Goal: Information Seeking & Learning: Understand process/instructions

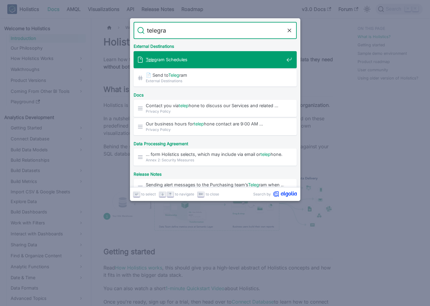
type input "telegram"
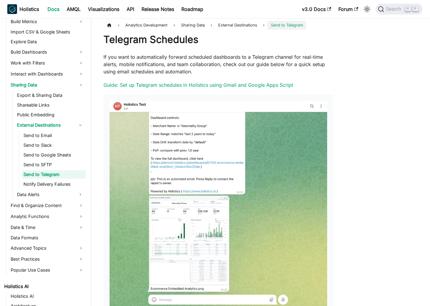
scroll to position [4, 0]
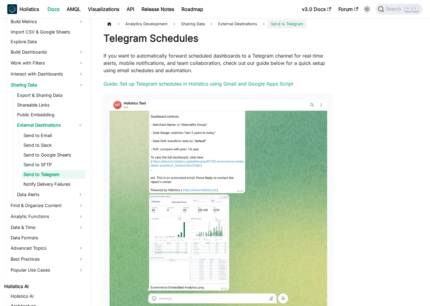
click at [170, 68] on p "If you want to automatically forward scheduled dashboards to a Telegram channel…" at bounding box center [218, 63] width 230 height 22
click at [205, 64] on p "If you want to automatically forward scheduled dashboards to a Telegram channel…" at bounding box center [218, 63] width 230 height 22
click at [187, 81] on link "Guide: Set up Telegram schedules in Holistics using Gmail and Google Apps Script" at bounding box center [197, 84] width 189 height 6
